Goal: Information Seeking & Learning: Learn about a topic

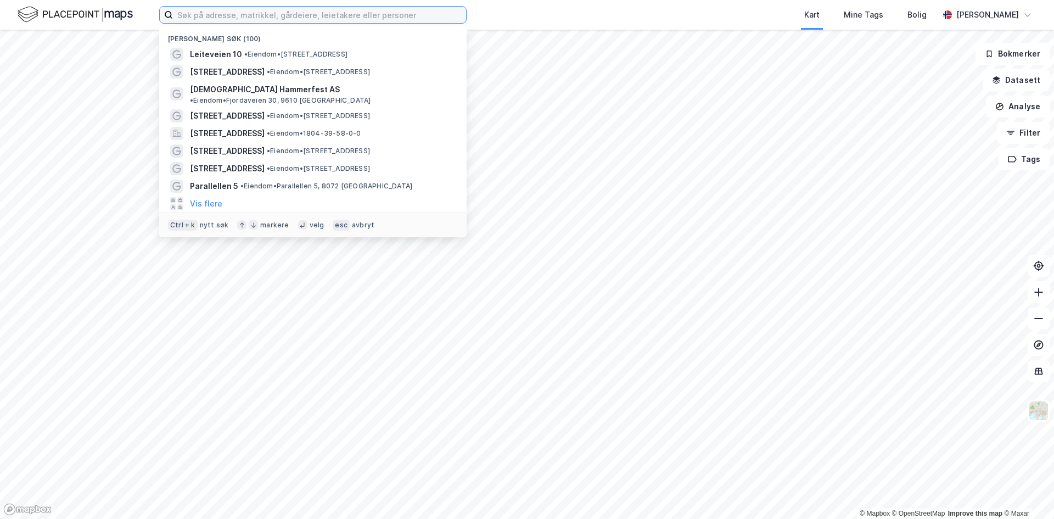
click at [285, 19] on input at bounding box center [319, 15] width 293 height 16
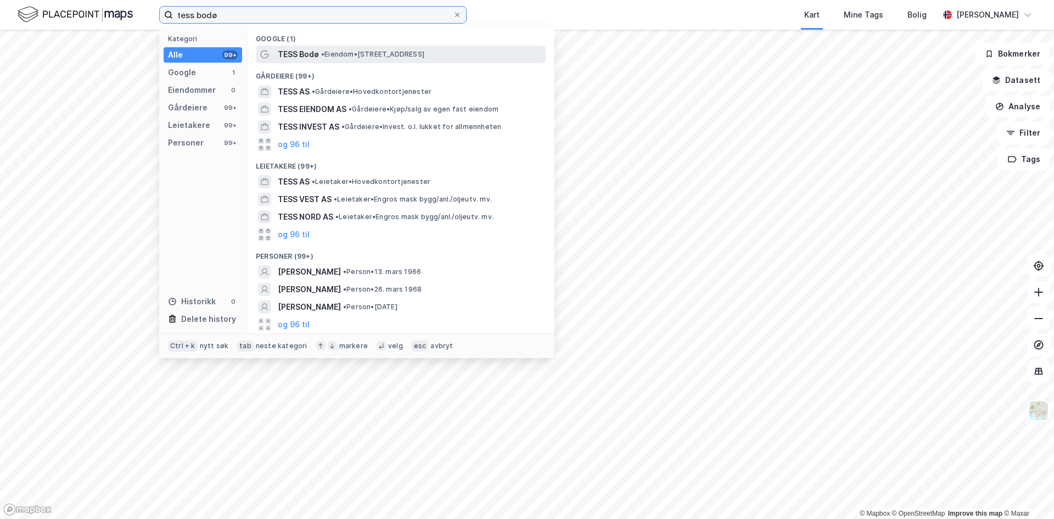
type input "tess bodø"
click at [287, 56] on span "TESS Bodø" at bounding box center [298, 54] width 41 height 13
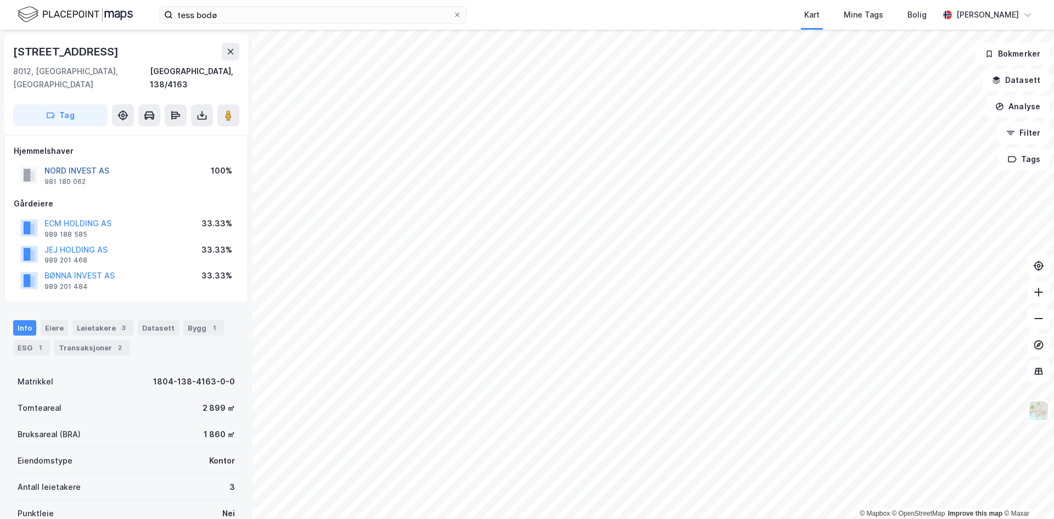
click at [0, 0] on button "NORD INVEST AS" at bounding box center [0, 0] width 0 height 0
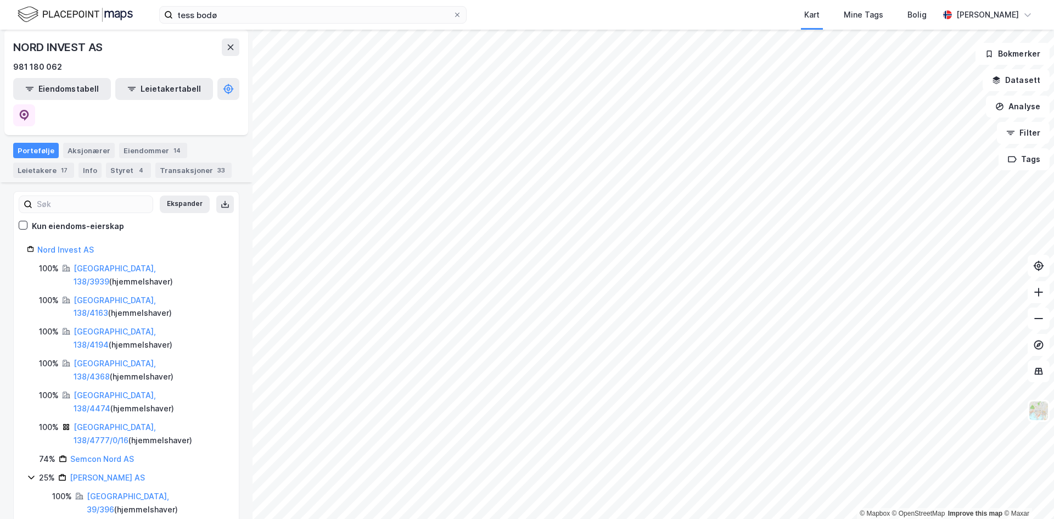
scroll to position [163, 0]
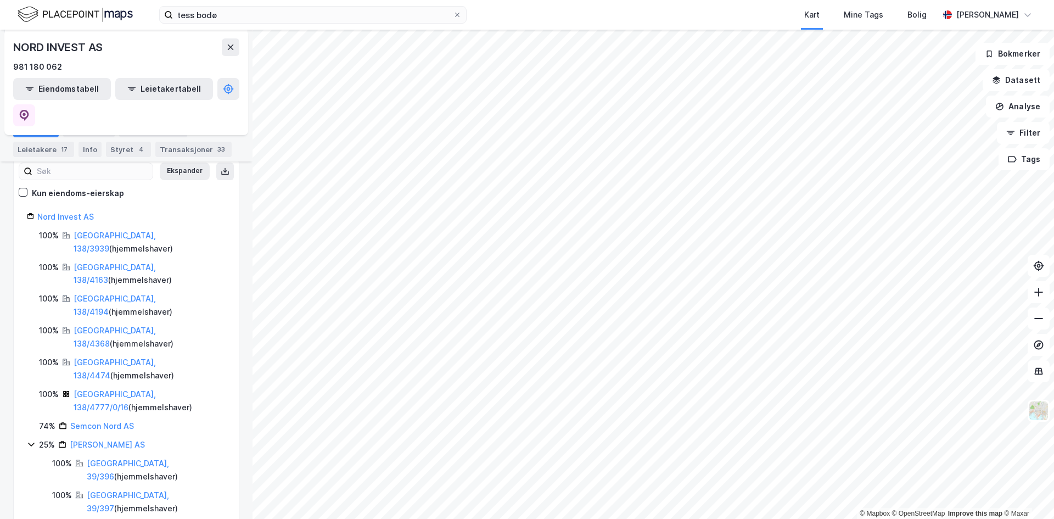
click at [492, 518] on html "tess bodø Kart Mine Tags Bolig [PERSON_NAME] © Mapbox © OpenStreetMap Improve t…" at bounding box center [527, 259] width 1054 height 519
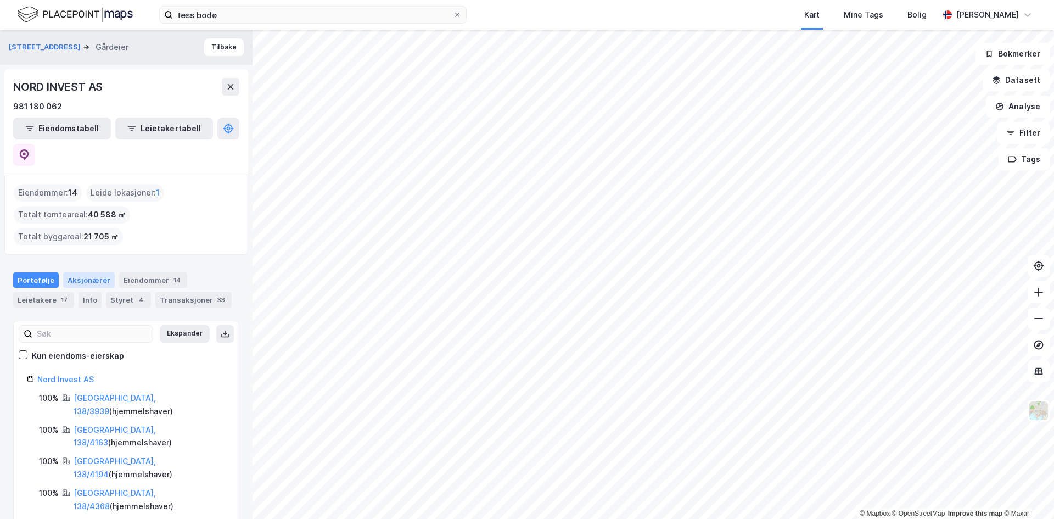
click at [103, 272] on div "Aksjonærer" at bounding box center [89, 279] width 52 height 15
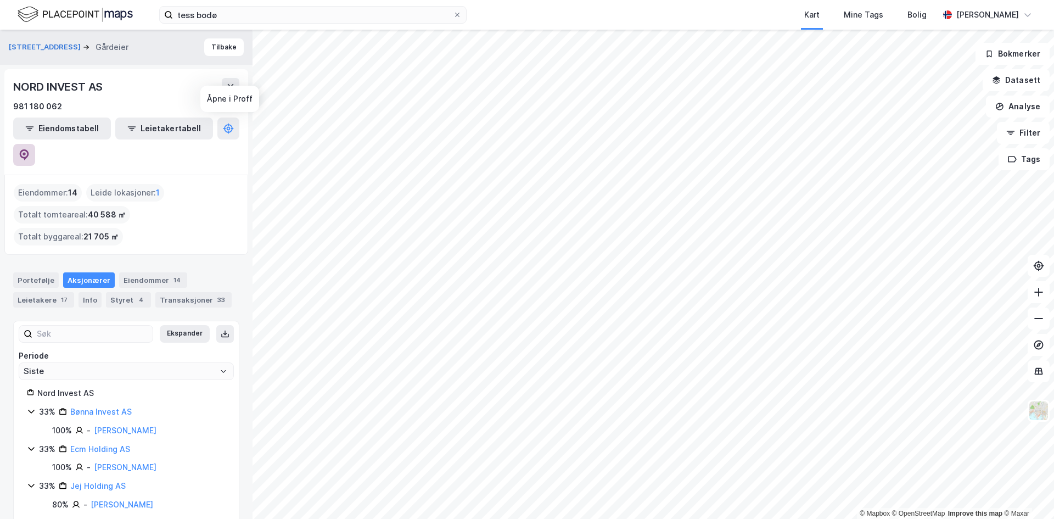
click at [30, 149] on icon at bounding box center [24, 154] width 11 height 11
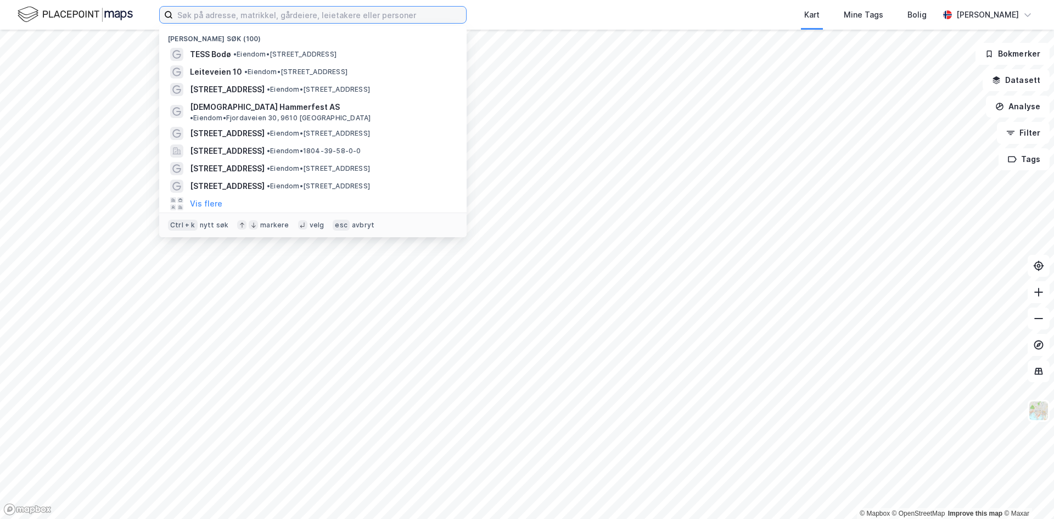
click at [195, 15] on input at bounding box center [319, 15] width 293 height 16
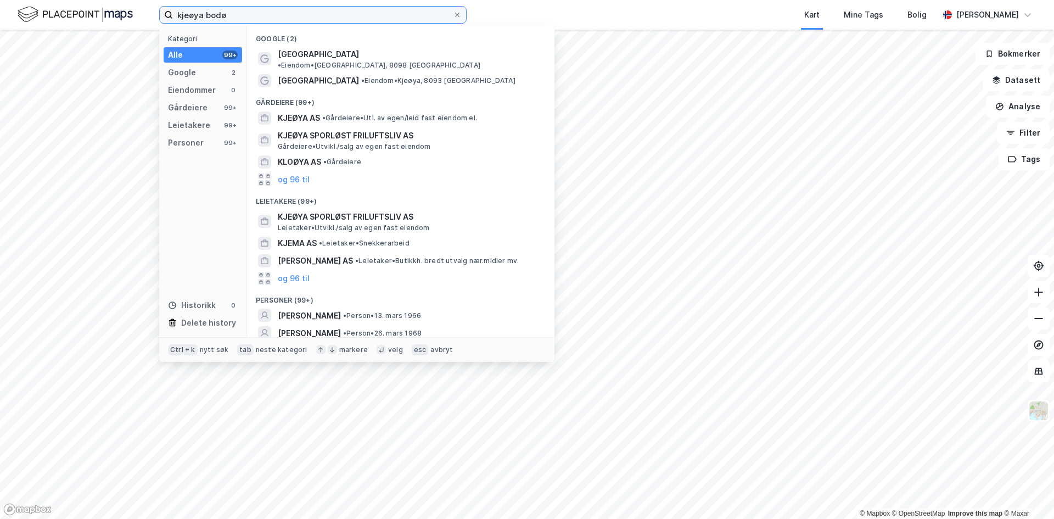
click at [337, 19] on input "kjeøya bodø" at bounding box center [313, 15] width 280 height 16
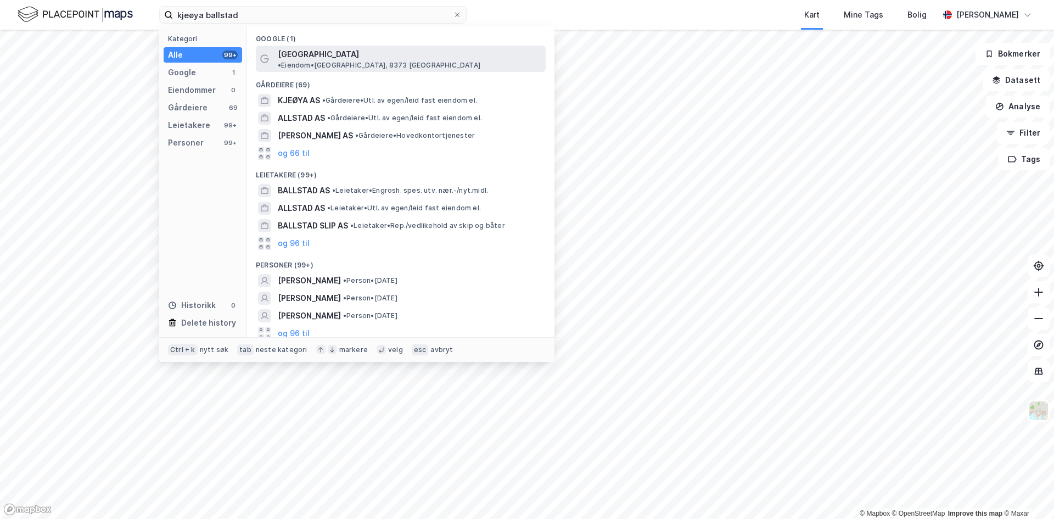
click at [334, 61] on span "• Eiendom • [GEOGRAPHIC_DATA], 8373 [GEOGRAPHIC_DATA]" at bounding box center [379, 65] width 203 height 9
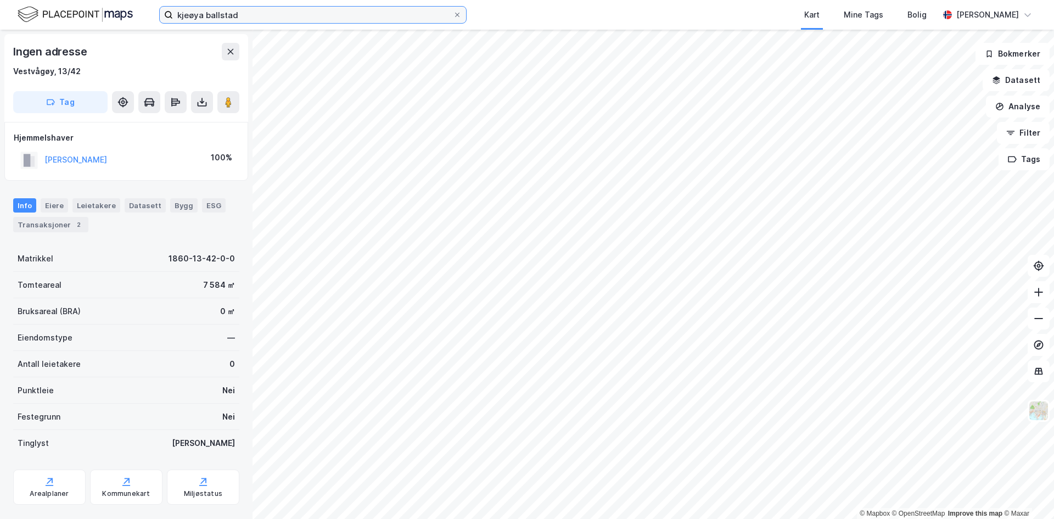
click at [298, 8] on input "kjeøya ballstad" at bounding box center [313, 15] width 280 height 16
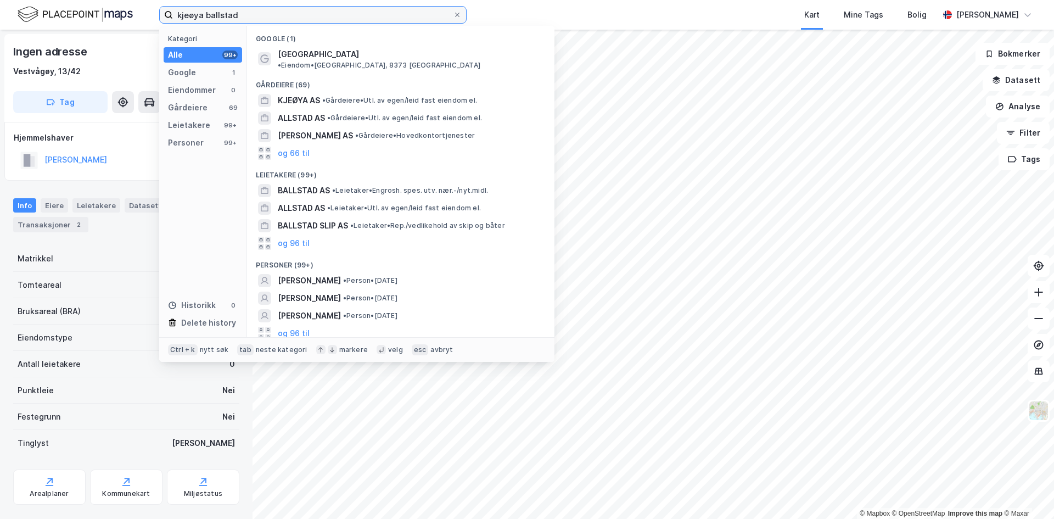
click at [298, 8] on input "kjeøya ballstad" at bounding box center [313, 15] width 280 height 16
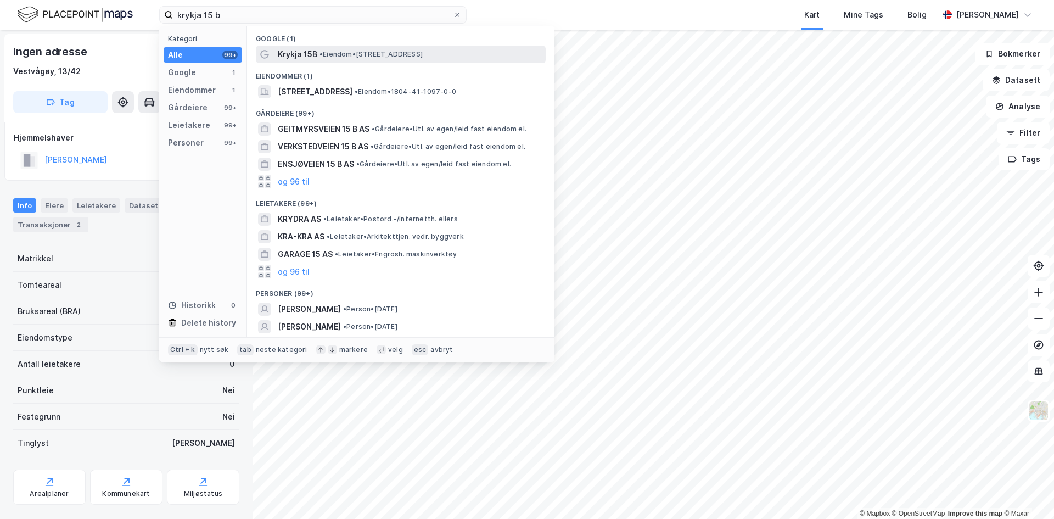
click at [305, 53] on span "Krykja 15B" at bounding box center [298, 54] width 40 height 13
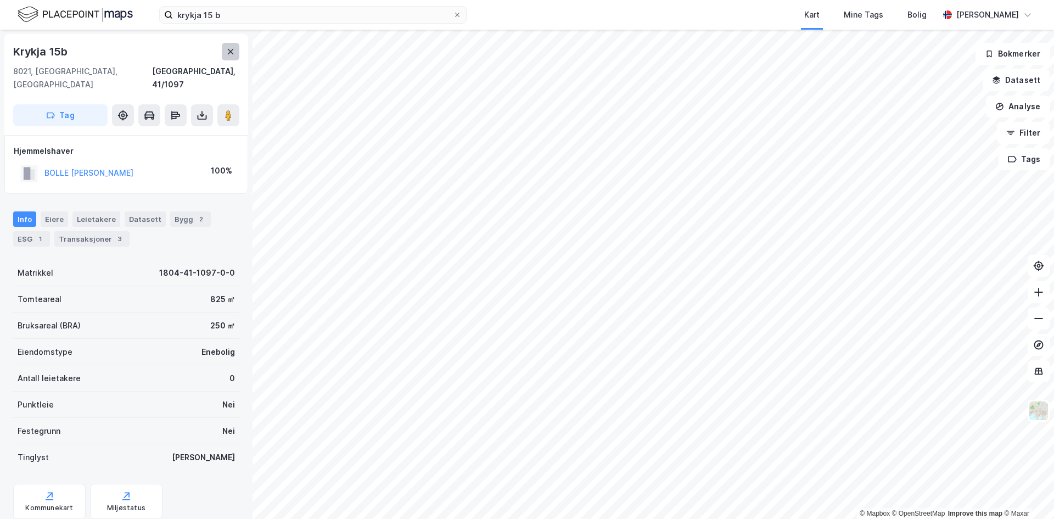
click at [231, 52] on icon at bounding box center [231, 51] width 6 height 5
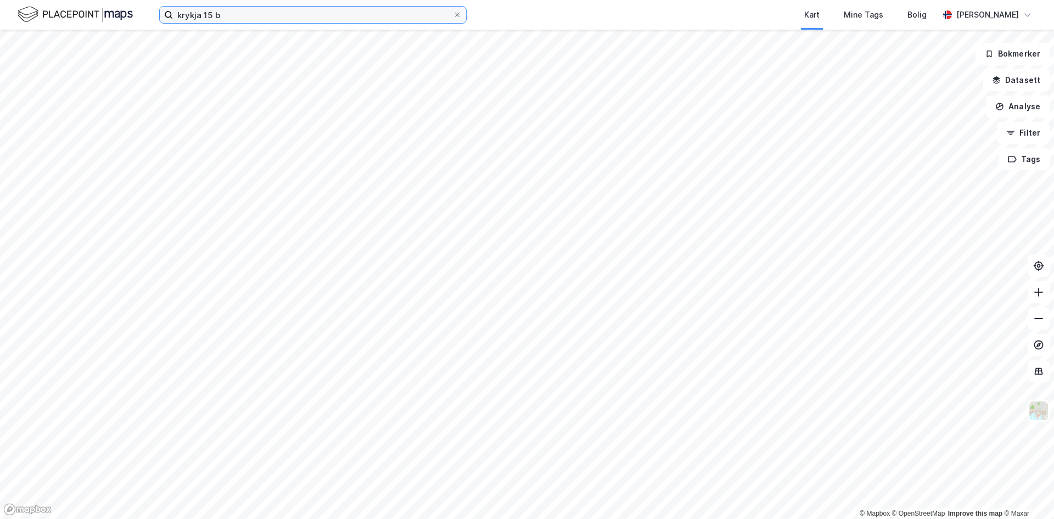
drag, startPoint x: 193, startPoint y: 17, endPoint x: 171, endPoint y: 15, distance: 22.6
click at [171, 15] on label "krykja 15 b" at bounding box center [312, 15] width 307 height 18
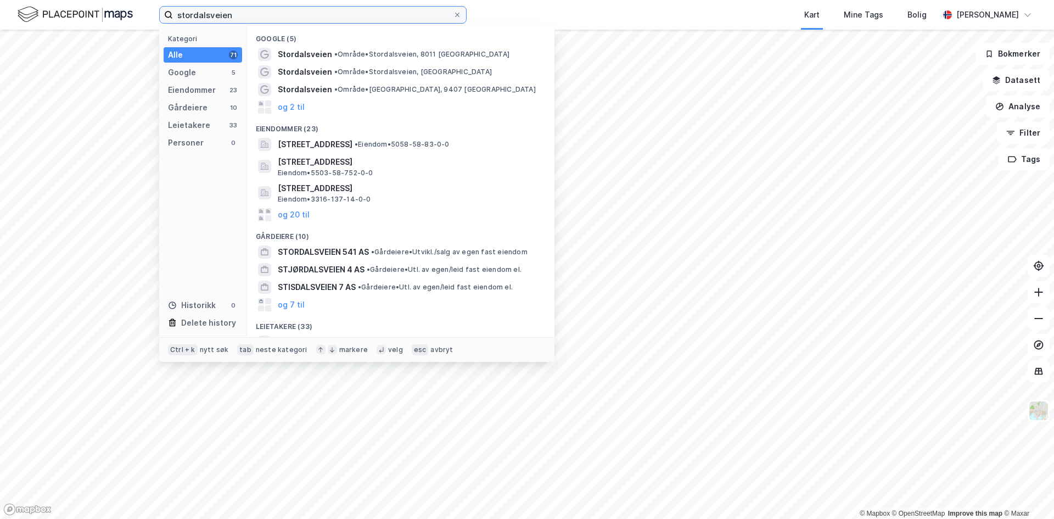
type input "stordalsveien"
click at [396, 51] on span "• Område • [STREET_ADDRESS]" at bounding box center [421, 54] width 175 height 9
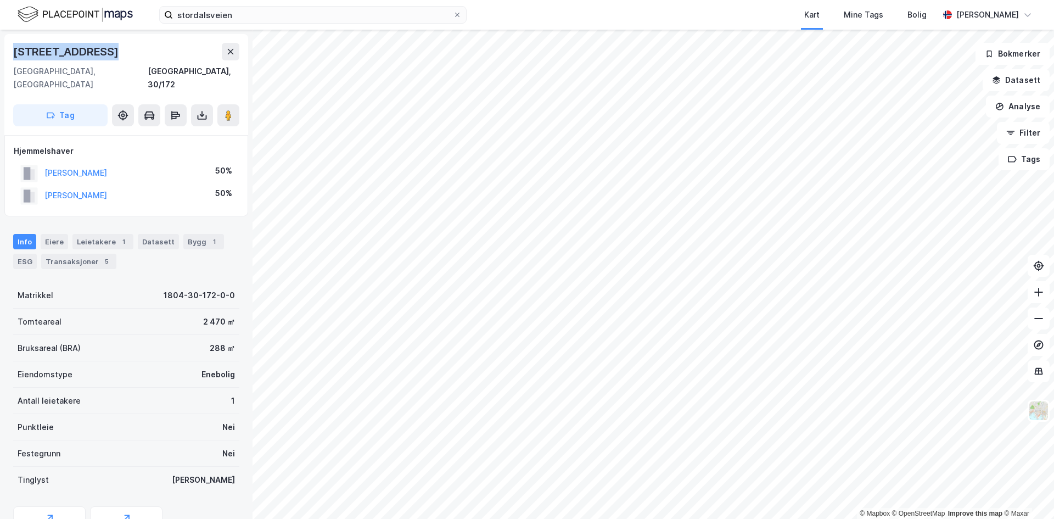
drag, startPoint x: 15, startPoint y: 51, endPoint x: 98, endPoint y: 47, distance: 83.5
click at [98, 47] on div "[STREET_ADDRESS]" at bounding box center [67, 52] width 108 height 18
copy div "[STREET_ADDRESS]"
drag, startPoint x: 14, startPoint y: 47, endPoint x: 87, endPoint y: 47, distance: 73.0
click at [87, 47] on div "Rødbrekka 33" at bounding box center [50, 52] width 75 height 18
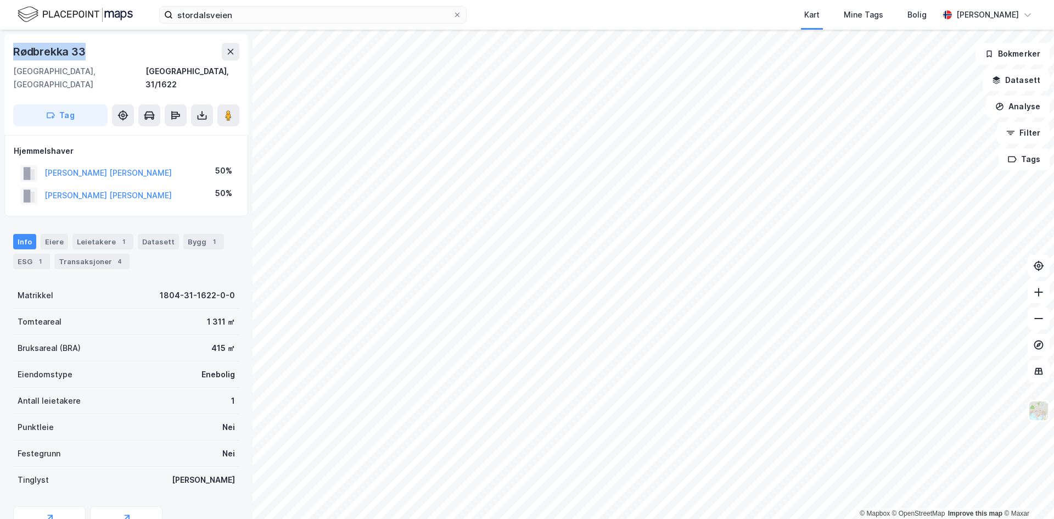
copy div "Rødbrekka 33"
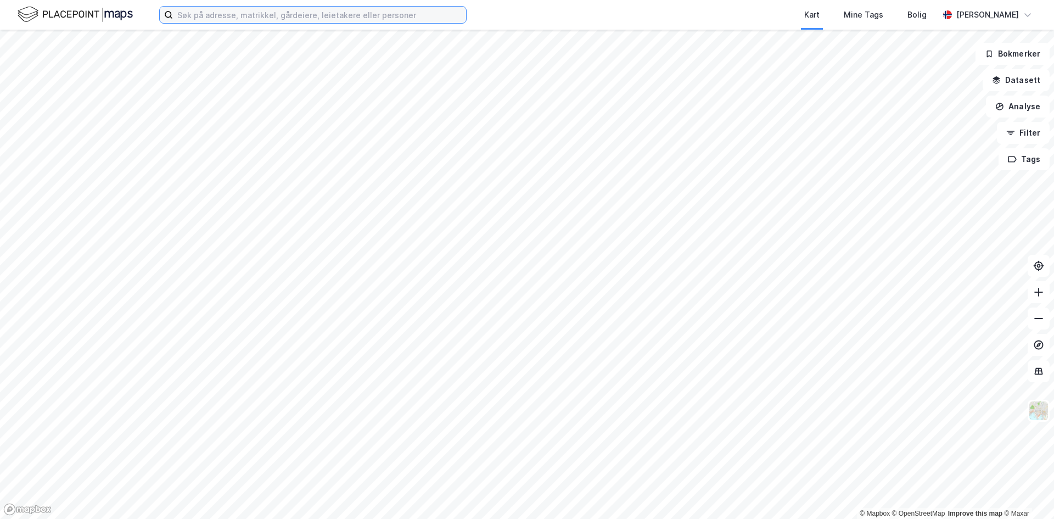
click at [242, 14] on input at bounding box center [319, 15] width 293 height 16
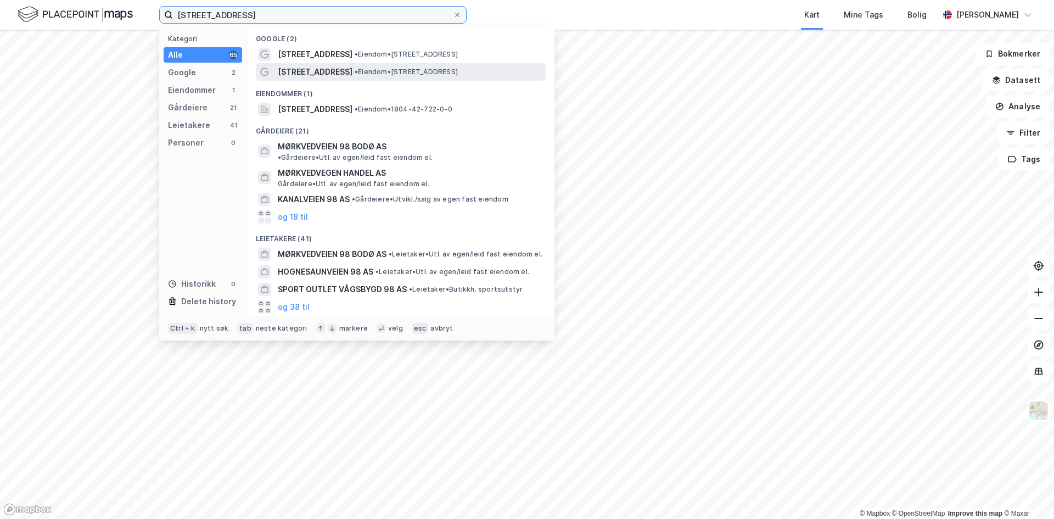
type input "mørkvedveien 98"
click at [325, 66] on span "Mørkvedveien 98" at bounding box center [315, 71] width 75 height 13
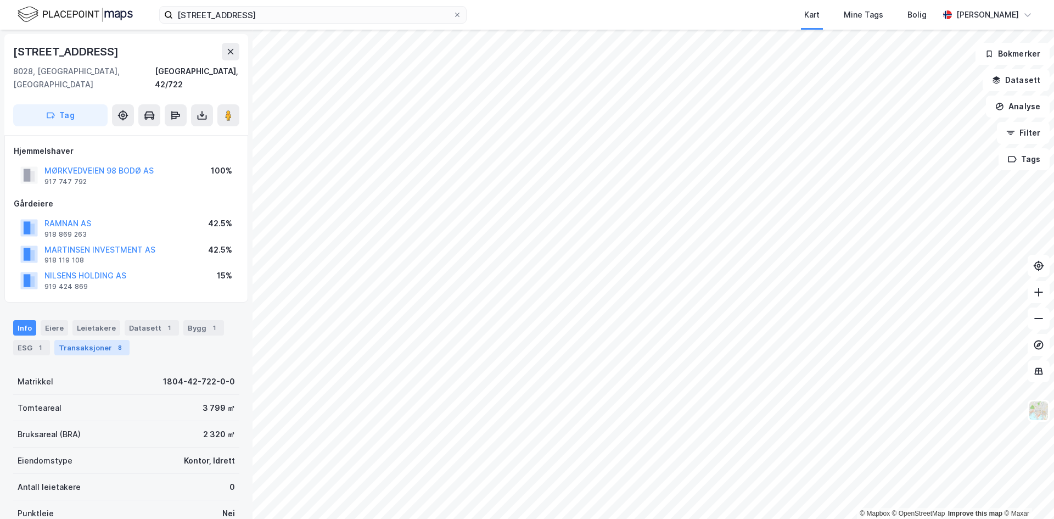
click at [80, 340] on div "Transaksjoner 8" at bounding box center [91, 347] width 75 height 15
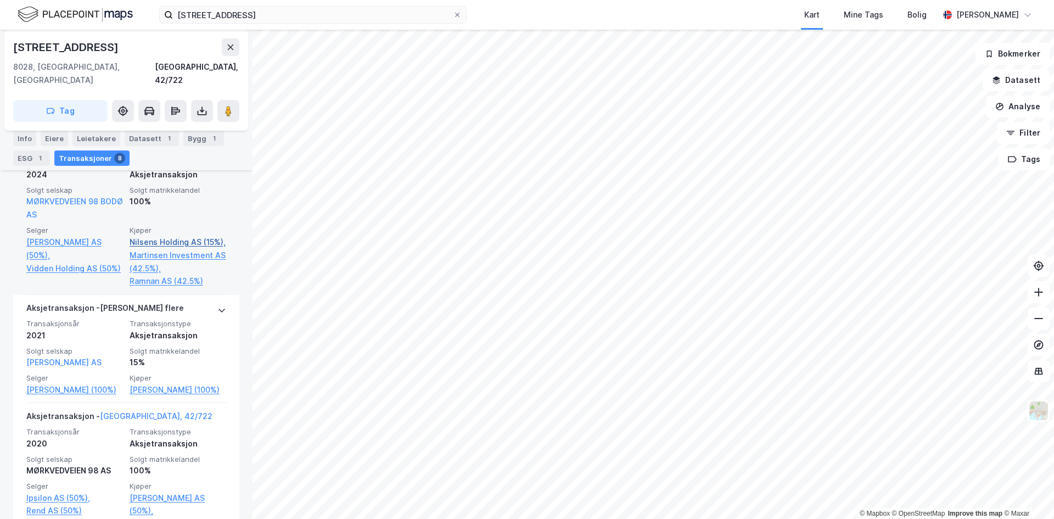
scroll to position [372, 0]
